Goal: Task Accomplishment & Management: Manage account settings

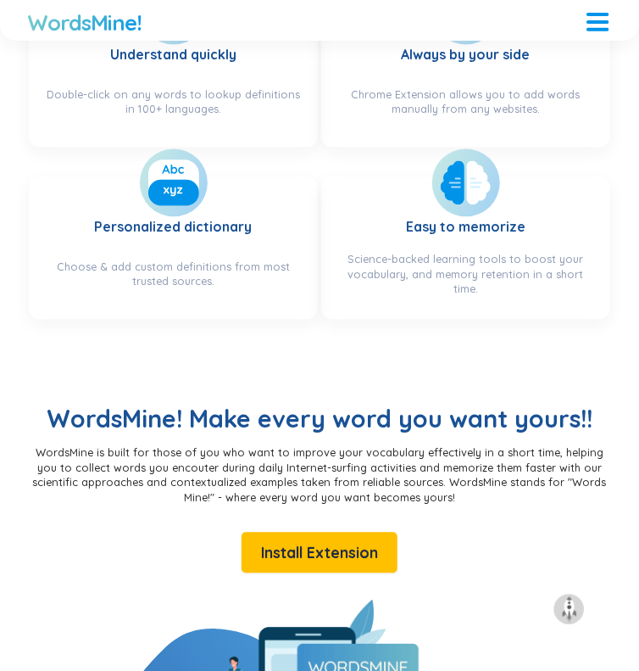
scroll to position [760, 0]
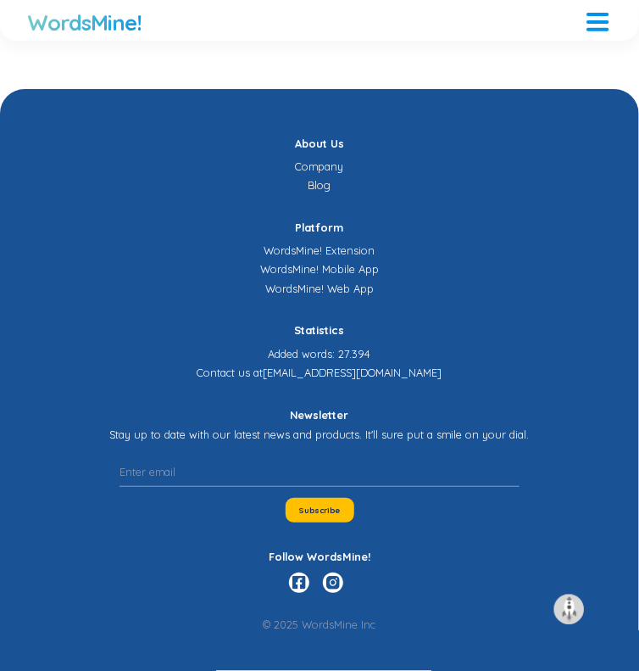
scroll to position [5160, 0]
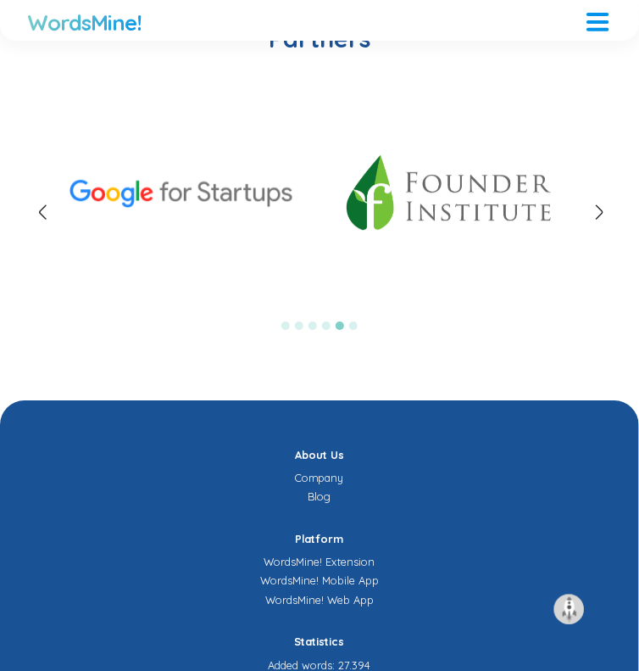
scroll to position [4487, 0]
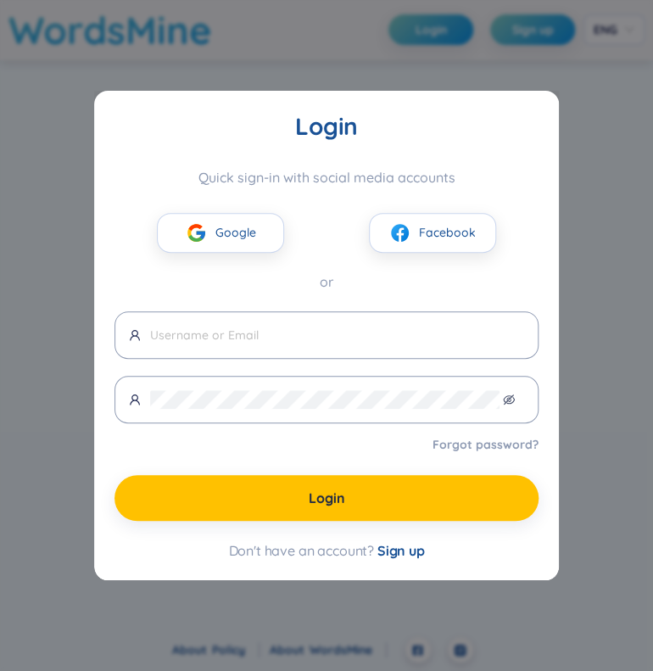
click at [401, 557] on span "Sign up" at bounding box center [400, 550] width 47 height 17
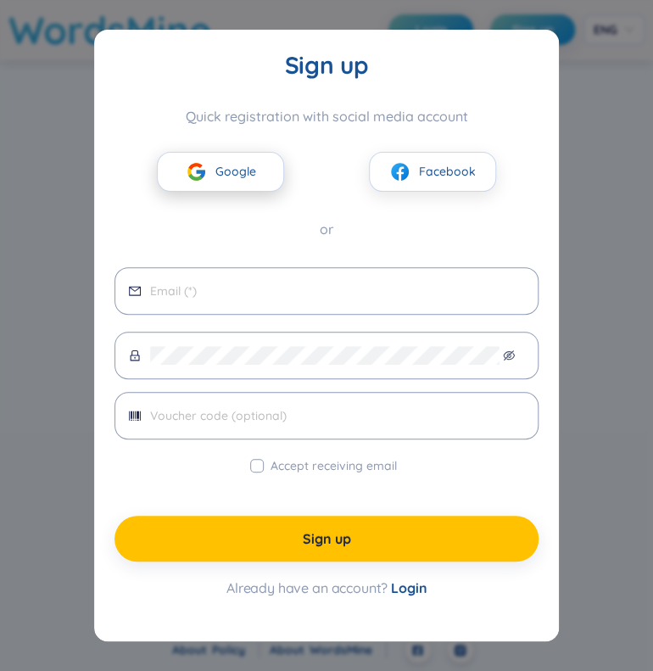
click at [245, 175] on span "Google" at bounding box center [235, 171] width 41 height 19
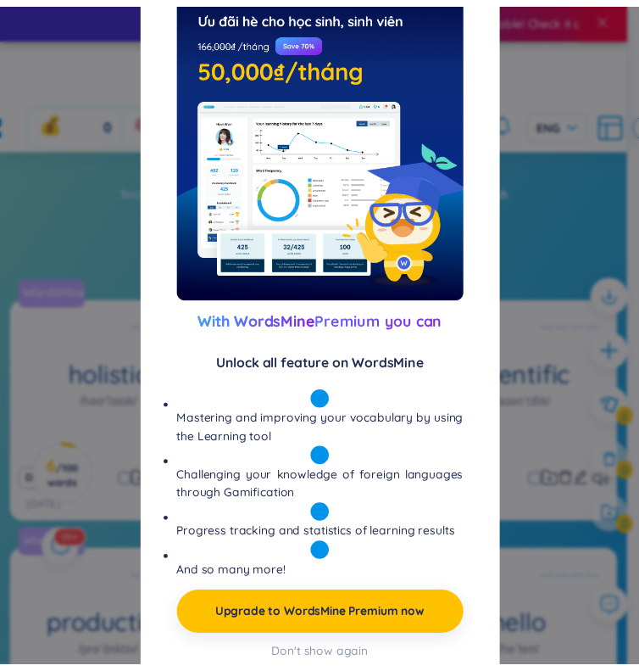
scroll to position [169, 0]
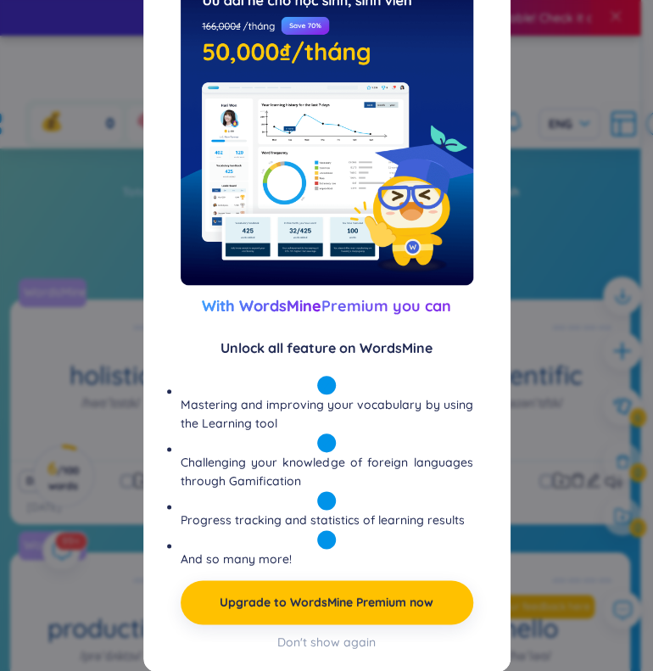
click at [335, 637] on div "Preview With WordsMine Premium you can Unlock all feature on WordsMine Masterin…" at bounding box center [327, 289] width 327 height 703
click at [332, 644] on div "Don't show again" at bounding box center [326, 642] width 98 height 19
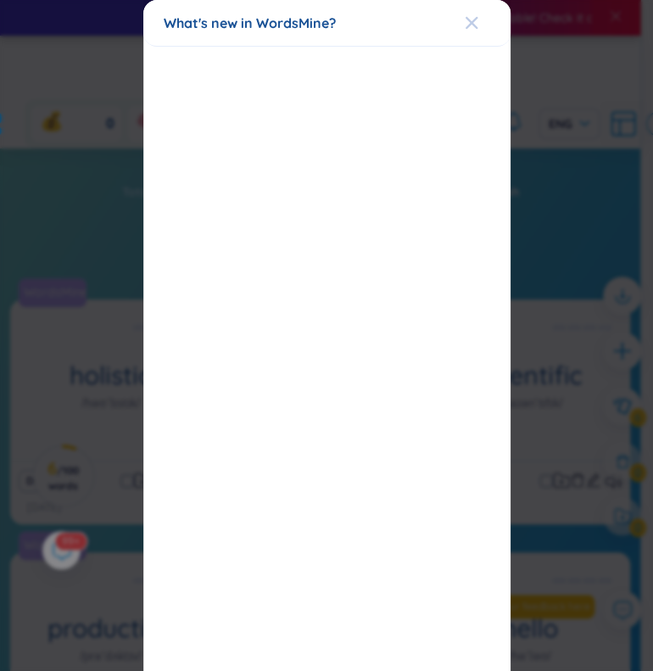
click at [465, 22] on icon "Close" at bounding box center [471, 23] width 12 height 12
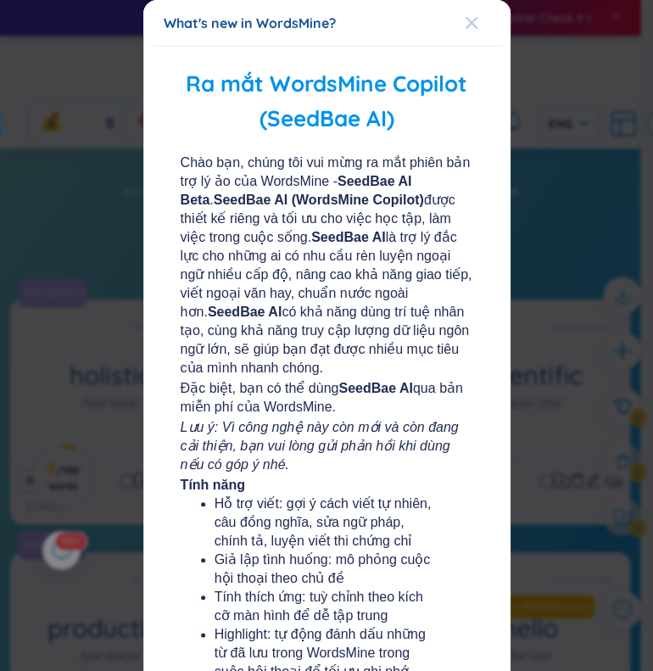
click at [465, 21] on icon "Close" at bounding box center [471, 23] width 12 height 12
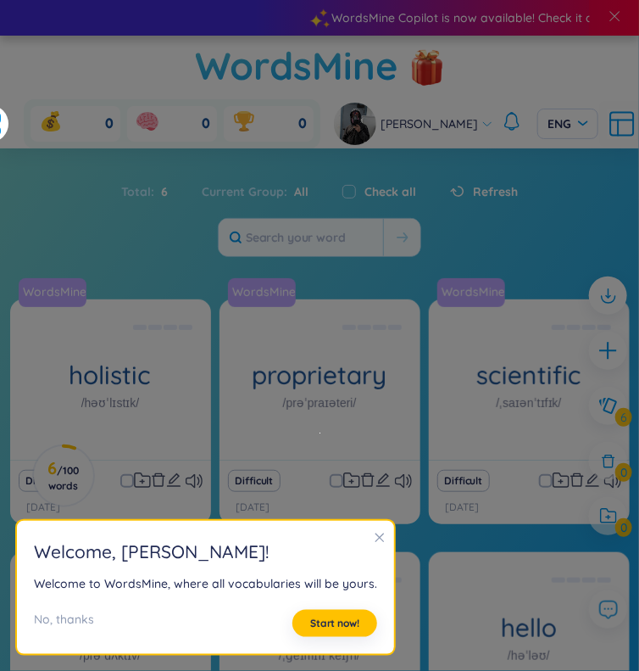
click at [377, 542] on icon "close" at bounding box center [380, 537] width 9 height 9
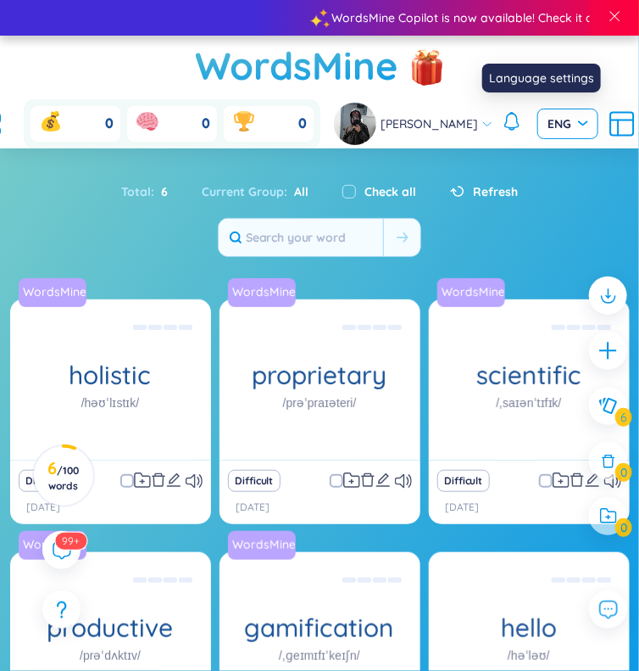
click at [562, 121] on div "ENG" at bounding box center [568, 124] width 61 height 31
